Goal: Information Seeking & Learning: Find specific fact

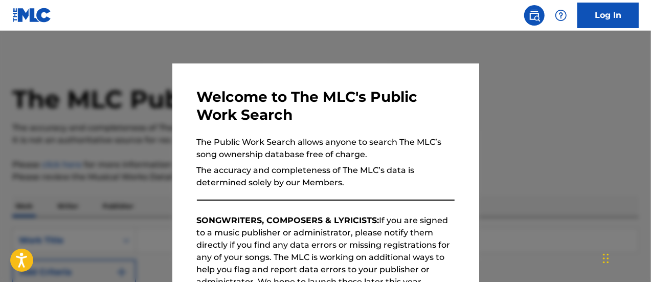
click at [519, 130] on div at bounding box center [325, 172] width 651 height 282
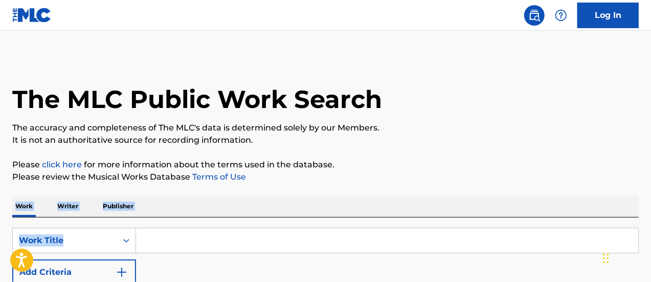
drag, startPoint x: 650, startPoint y: 178, endPoint x: 652, endPoint y: 221, distance: 43.0
click at [650, 221] on html "Press Alt+1 for screen-reader mode, Alt+0 to cancel Accessibility Screen-Reader…" at bounding box center [325, 141] width 651 height 282
click at [185, 236] on input "Search Form" at bounding box center [387, 240] width 502 height 25
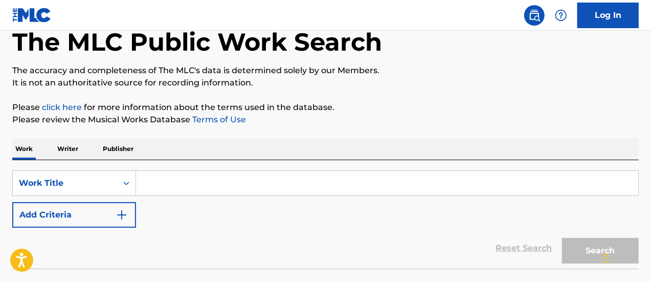
scroll to position [60, 0]
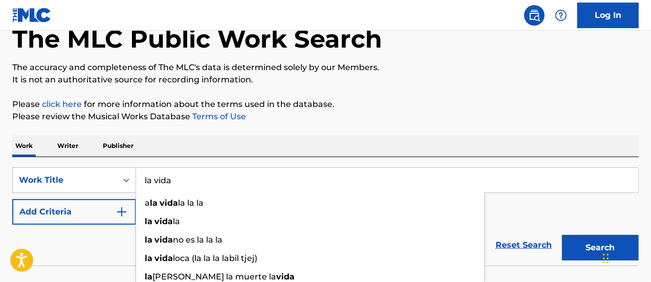
type input "la vida"
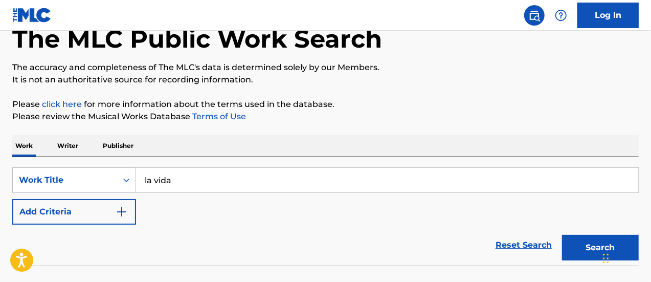
click at [32, 206] on button "Add Criteria" at bounding box center [74, 212] width 124 height 26
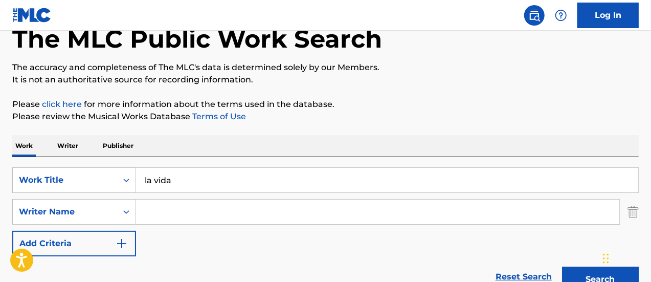
click at [139, 212] on input "Search Form" at bounding box center [377, 211] width 483 height 25
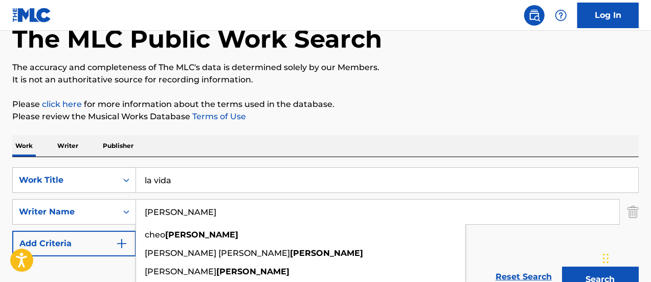
type input "[PERSON_NAME]"
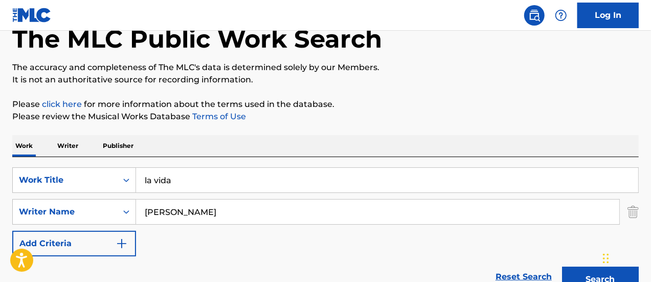
click at [523, 74] on p "It is not an authoritative source for recording information." at bounding box center [325, 80] width 626 height 12
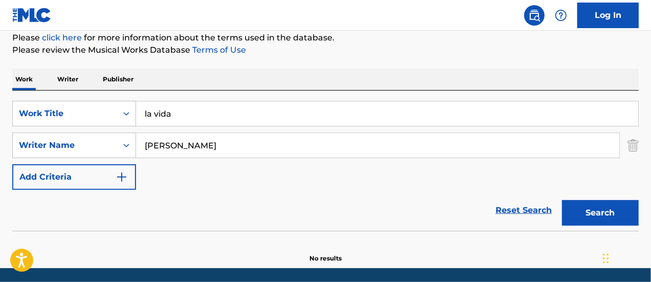
scroll to position [129, 0]
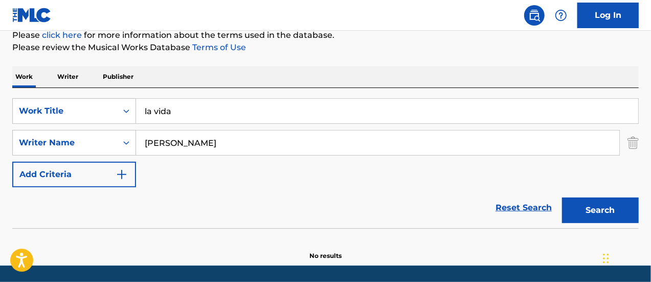
click at [624, 211] on button "Search" at bounding box center [600, 210] width 77 height 26
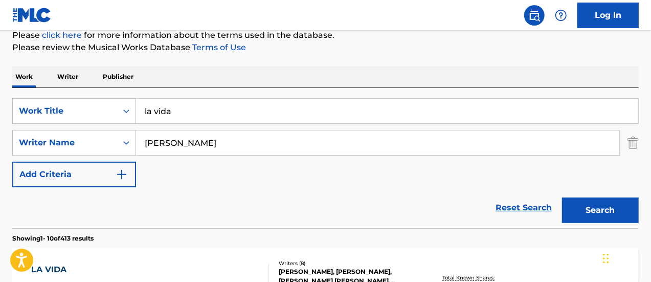
scroll to position [219, 0]
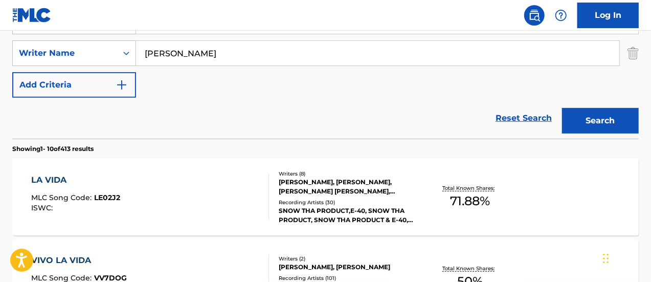
click at [45, 172] on div "LA VIDA MLC Song Code : LE02J2 ISWC : Writers ( 8 ) [PERSON_NAME], [PERSON_NAME…" at bounding box center [325, 196] width 626 height 77
